Goal: Information Seeking & Learning: Learn about a topic

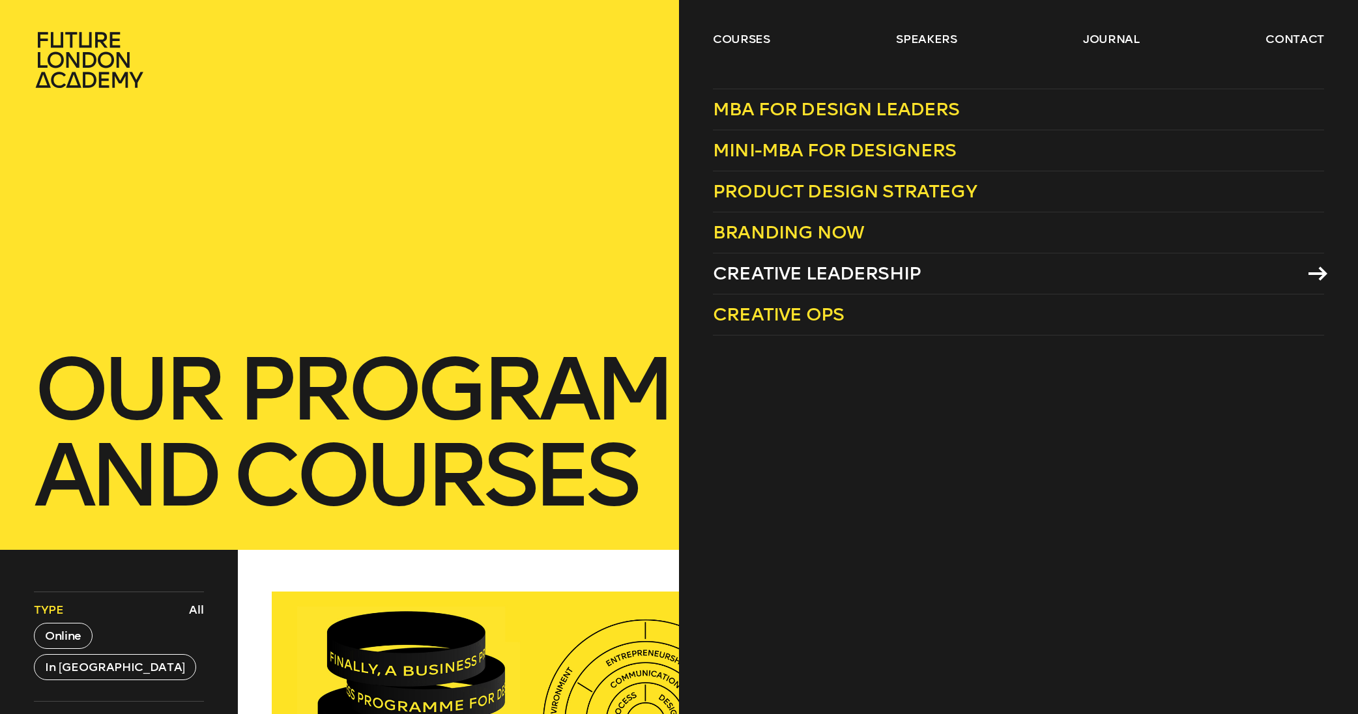
click at [750, 265] on span "Creative Leadership" at bounding box center [817, 274] width 208 height 22
click at [743, 40] on link "courses" at bounding box center [741, 39] width 57 height 16
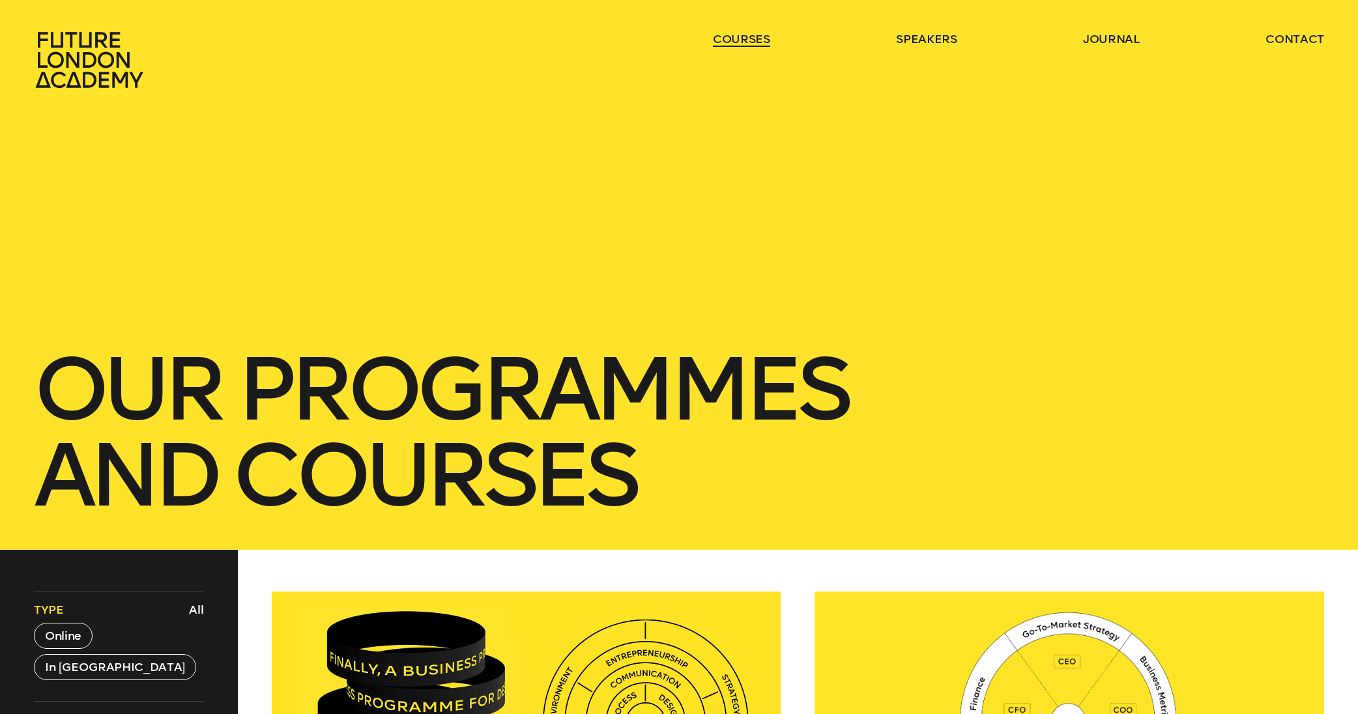
click at [746, 40] on link "courses" at bounding box center [741, 39] width 57 height 16
click at [949, 164] on div "our Programmes and courses" at bounding box center [679, 275] width 1358 height 550
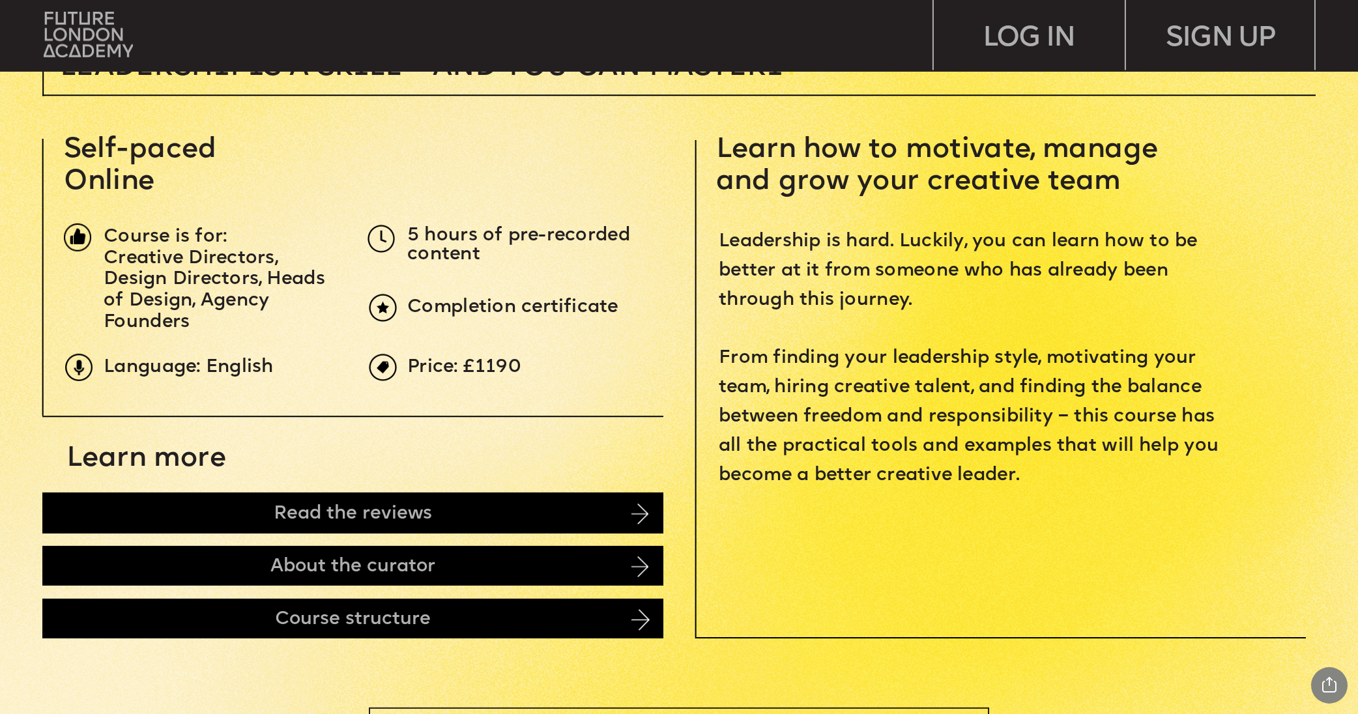
scroll to position [768, 0]
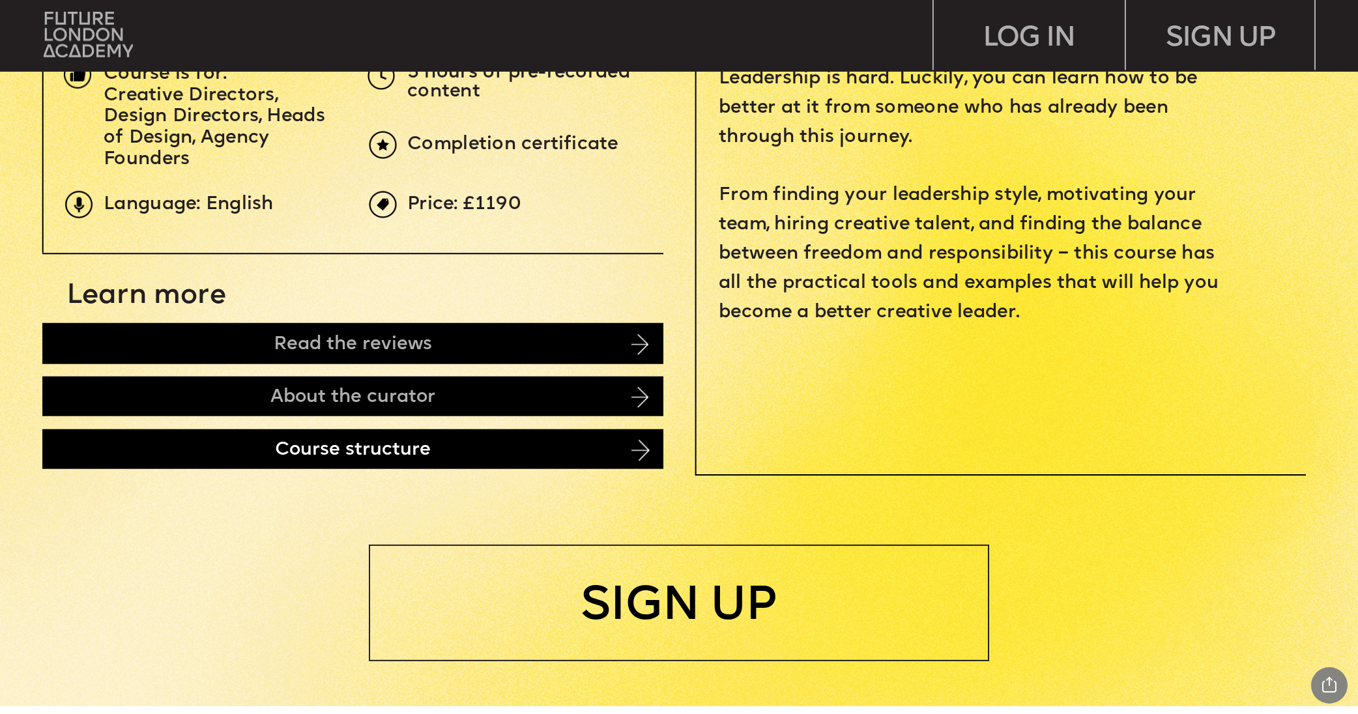
click at [392, 445] on div "Course structure" at bounding box center [352, 449] width 620 height 40
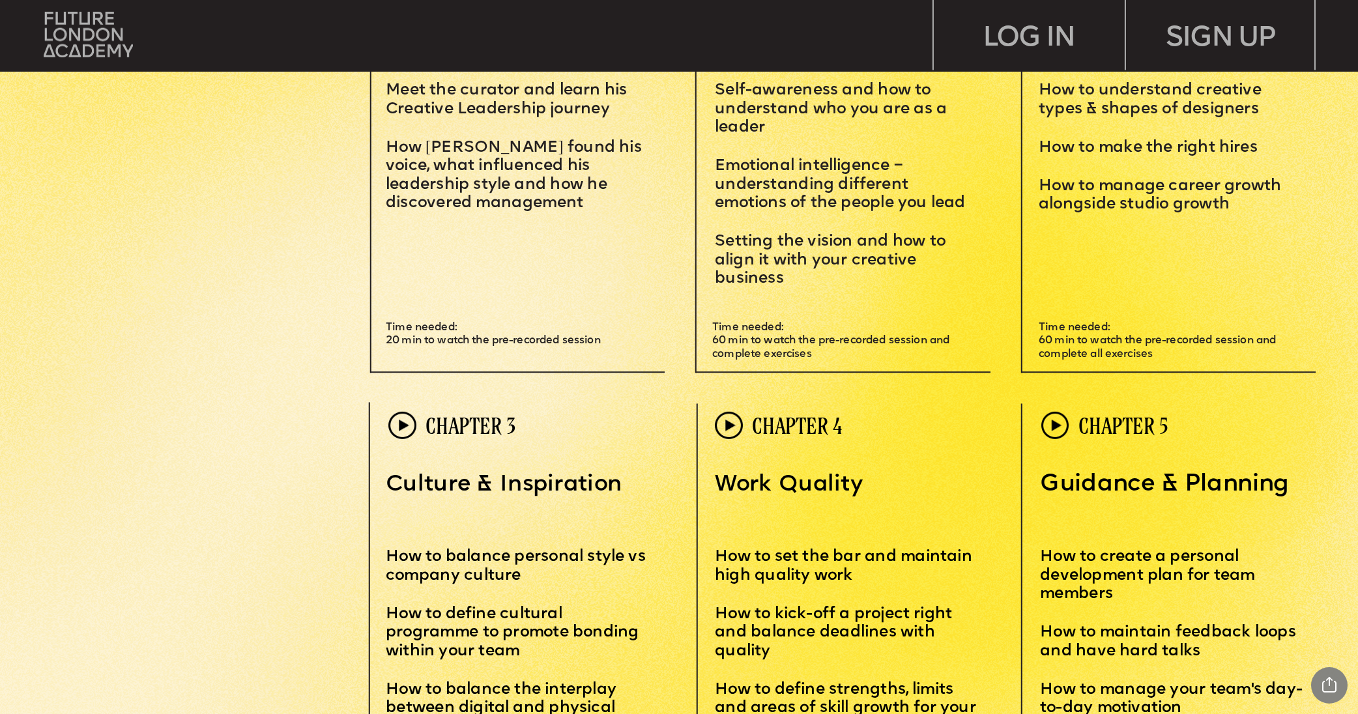
scroll to position [4222, 0]
